Goal: Task Accomplishment & Management: Use online tool/utility

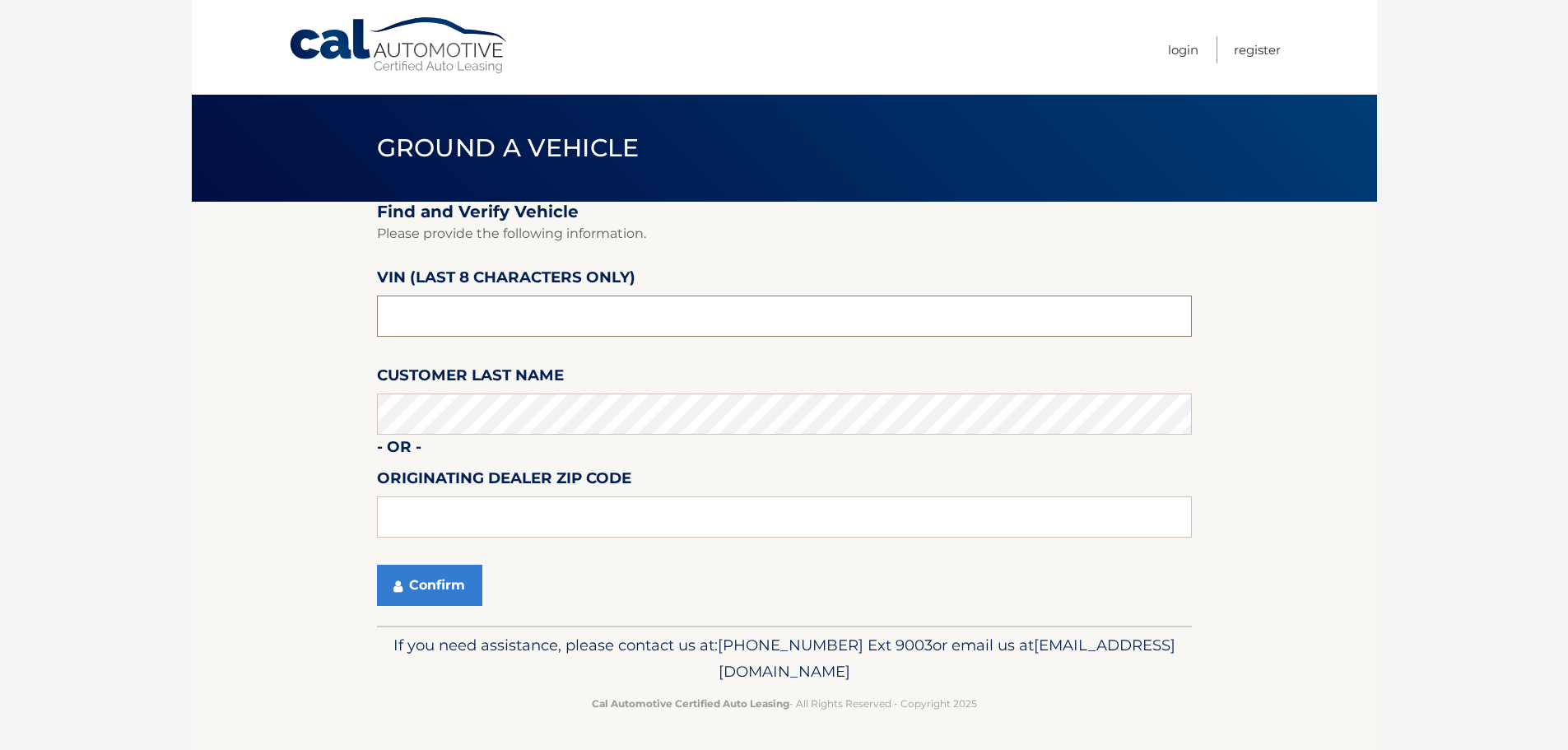
click at [466, 324] on input "text" at bounding box center [784, 315] width 815 height 41
type input "NB020965"
click at [419, 597] on button "Confirm" at bounding box center [430, 585] width 106 height 41
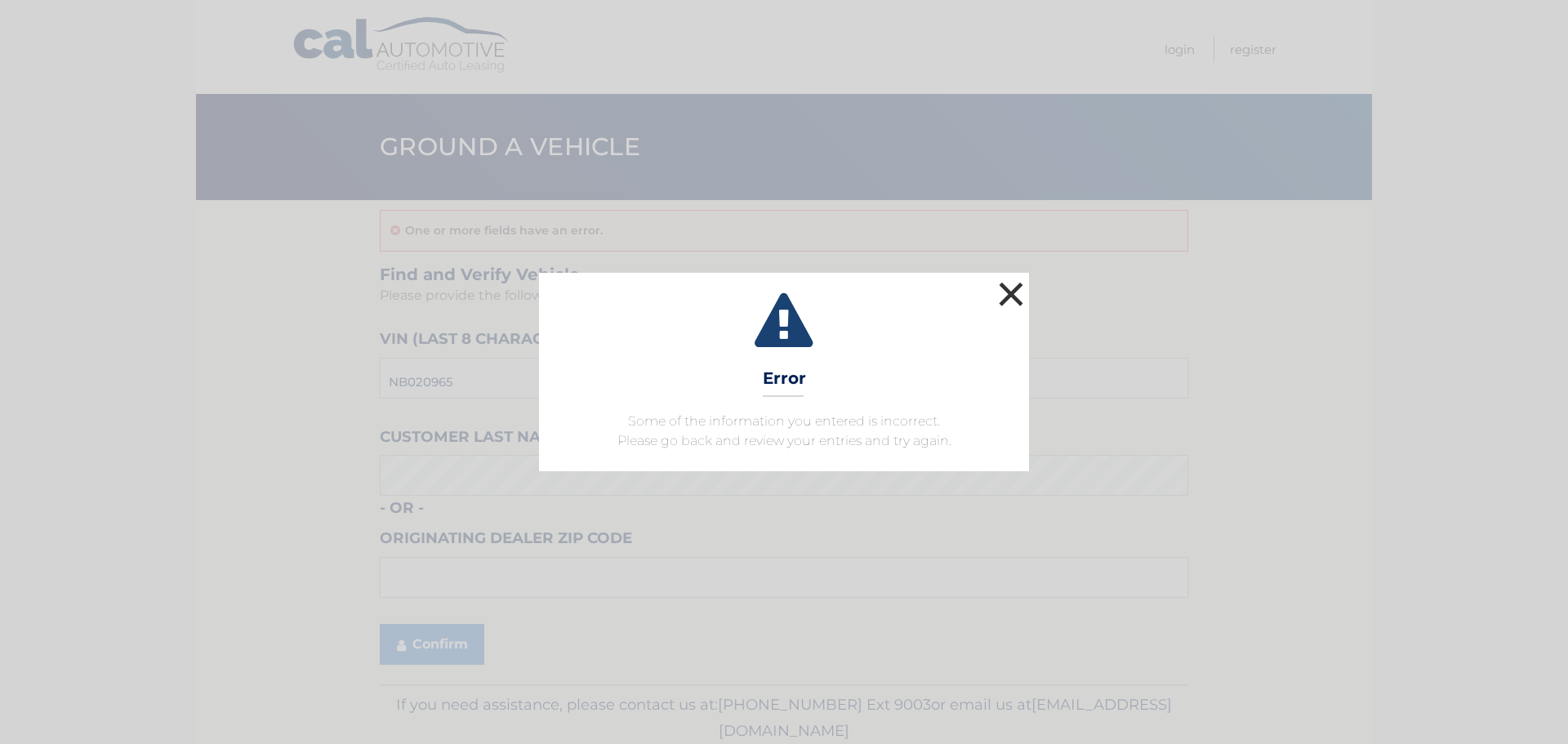
click at [1025, 299] on button "×" at bounding box center [1011, 294] width 32 height 32
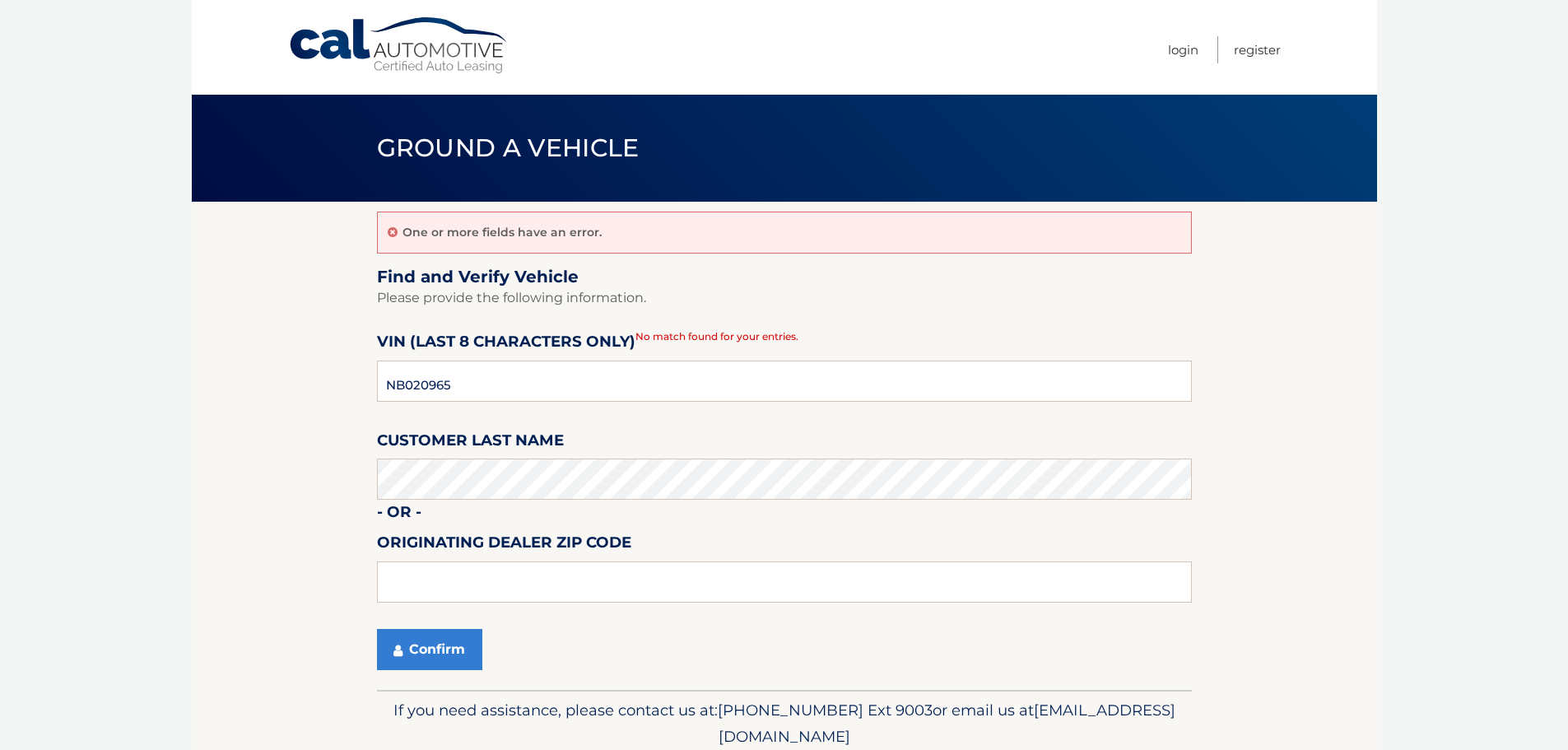
click at [47, 314] on body "Cal Automotive Menu Login Register Ground a Vehicle" at bounding box center [784, 375] width 1568 height 750
